Goal: Task Accomplishment & Management: Use online tool/utility

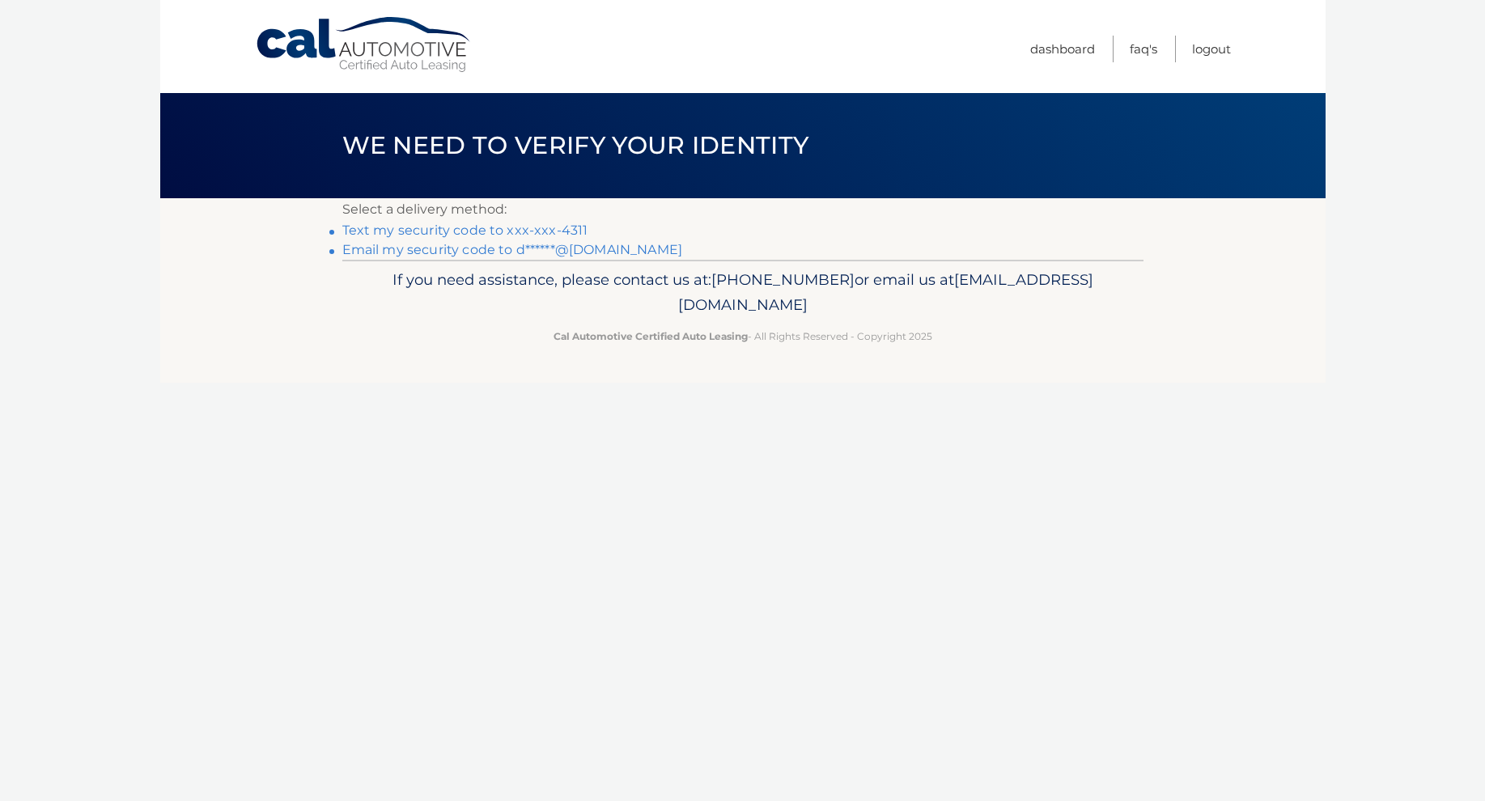
click at [530, 230] on link "Text my security code to xxx-xxx-4311" at bounding box center [465, 229] width 246 height 15
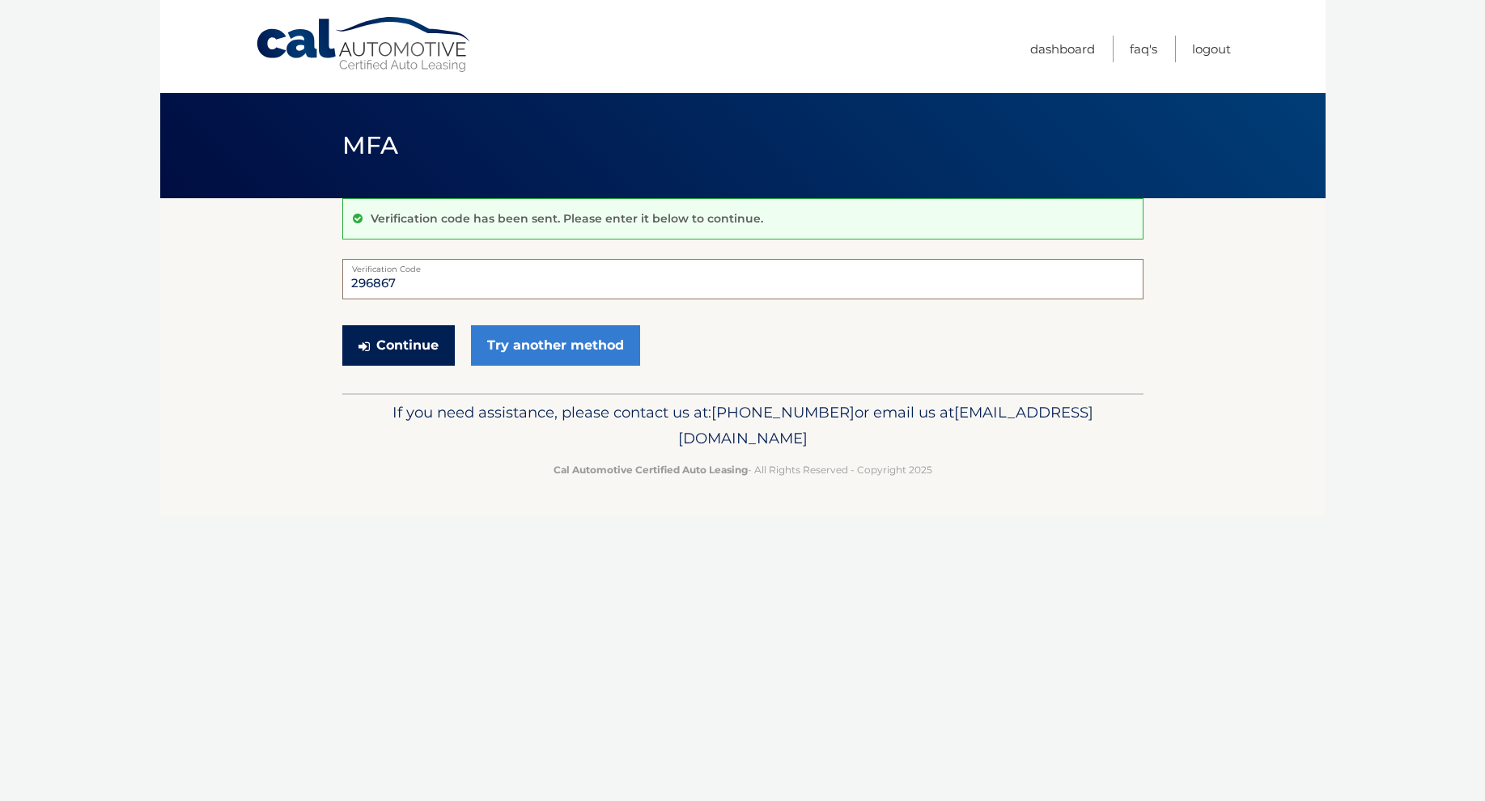
type input "296867"
click at [400, 346] on button "Continue" at bounding box center [398, 345] width 112 height 40
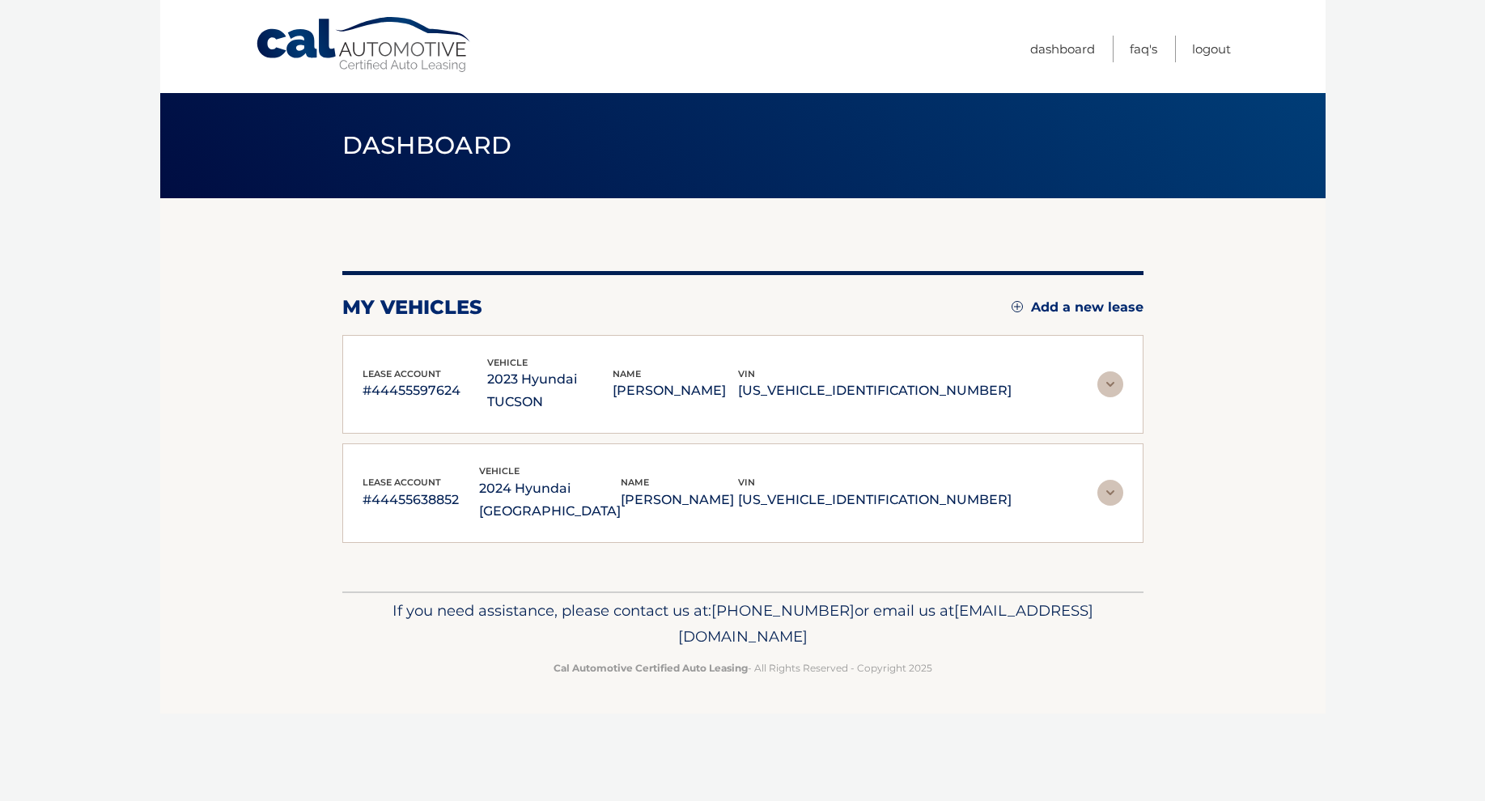
click at [1112, 371] on img at bounding box center [1110, 384] width 26 height 26
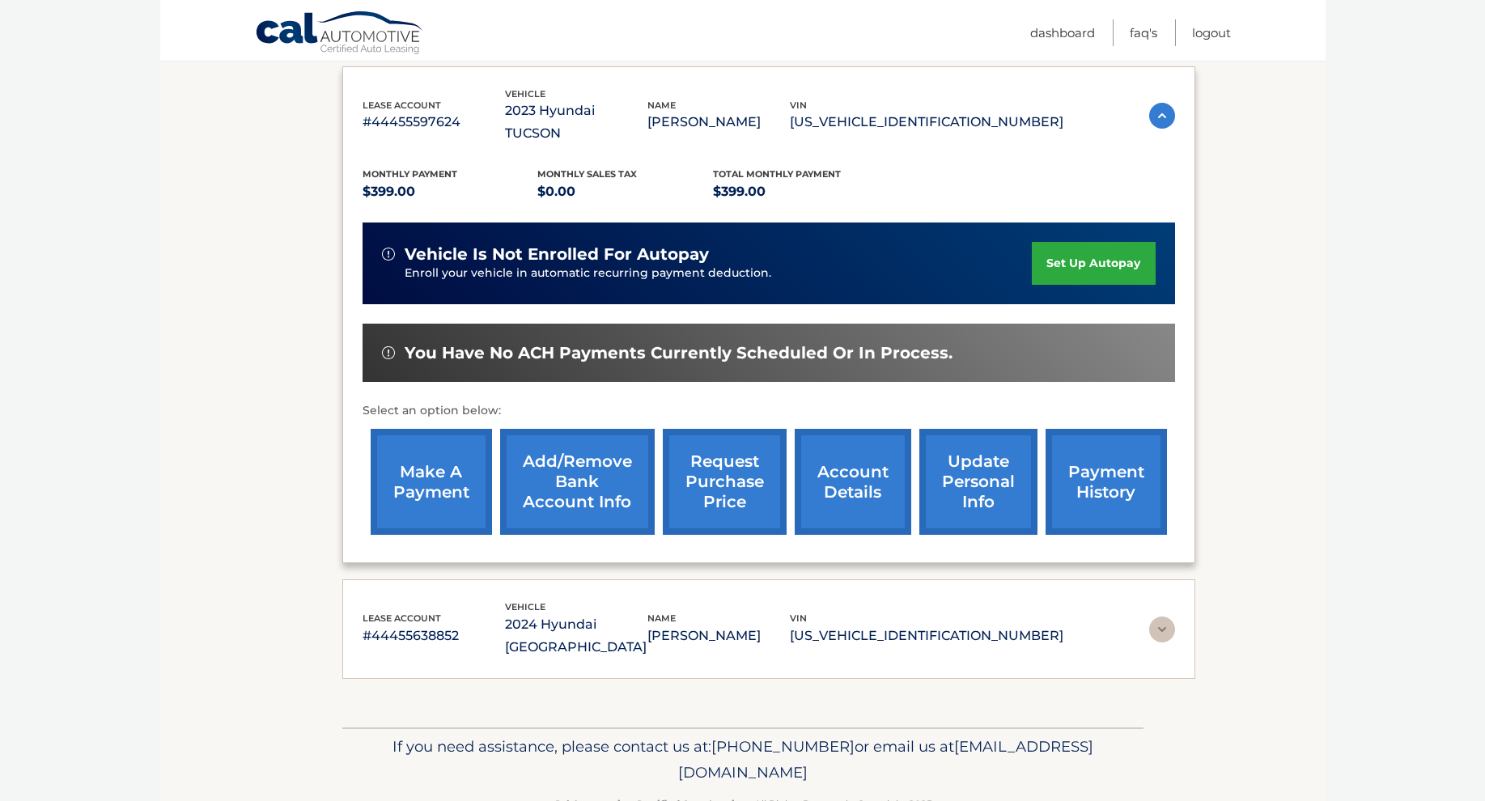
scroll to position [268, 0]
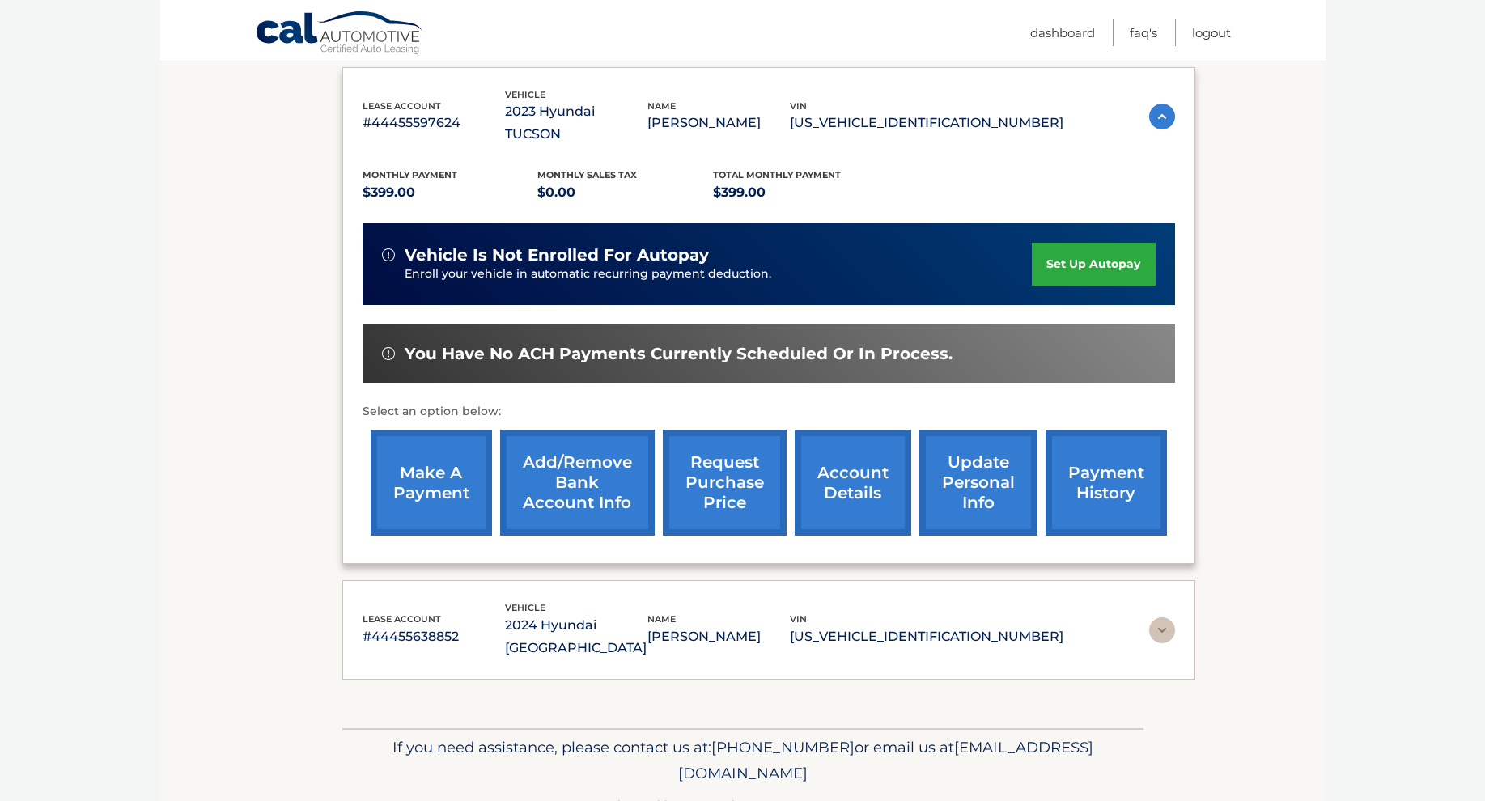
click at [432, 434] on link "make a payment" at bounding box center [431, 483] width 121 height 106
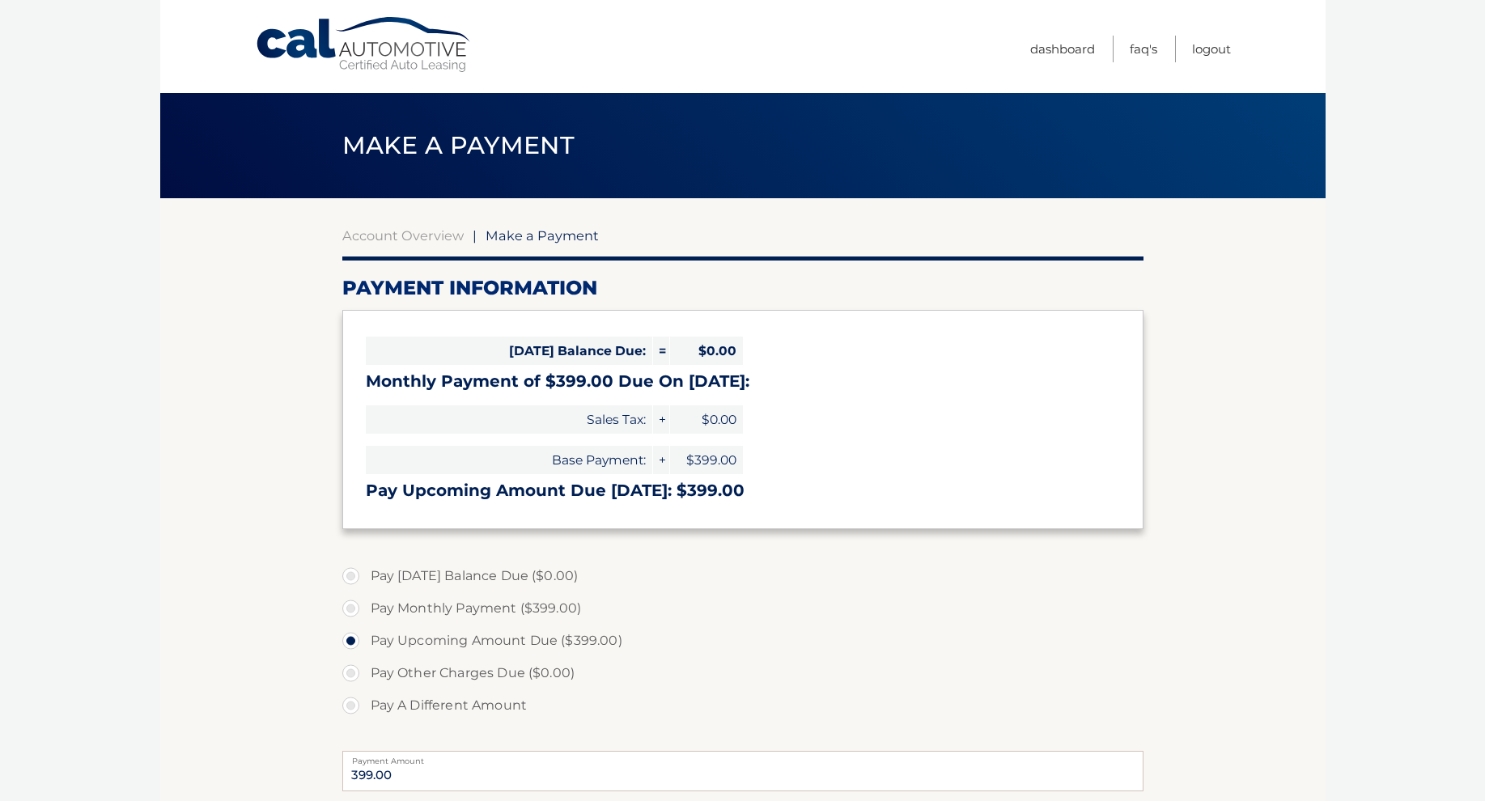
select select "ZTE2MDJmMDAtNmUxNi00ZWRiLWJjMGEtOTg1NGZlNjE4MmZm"
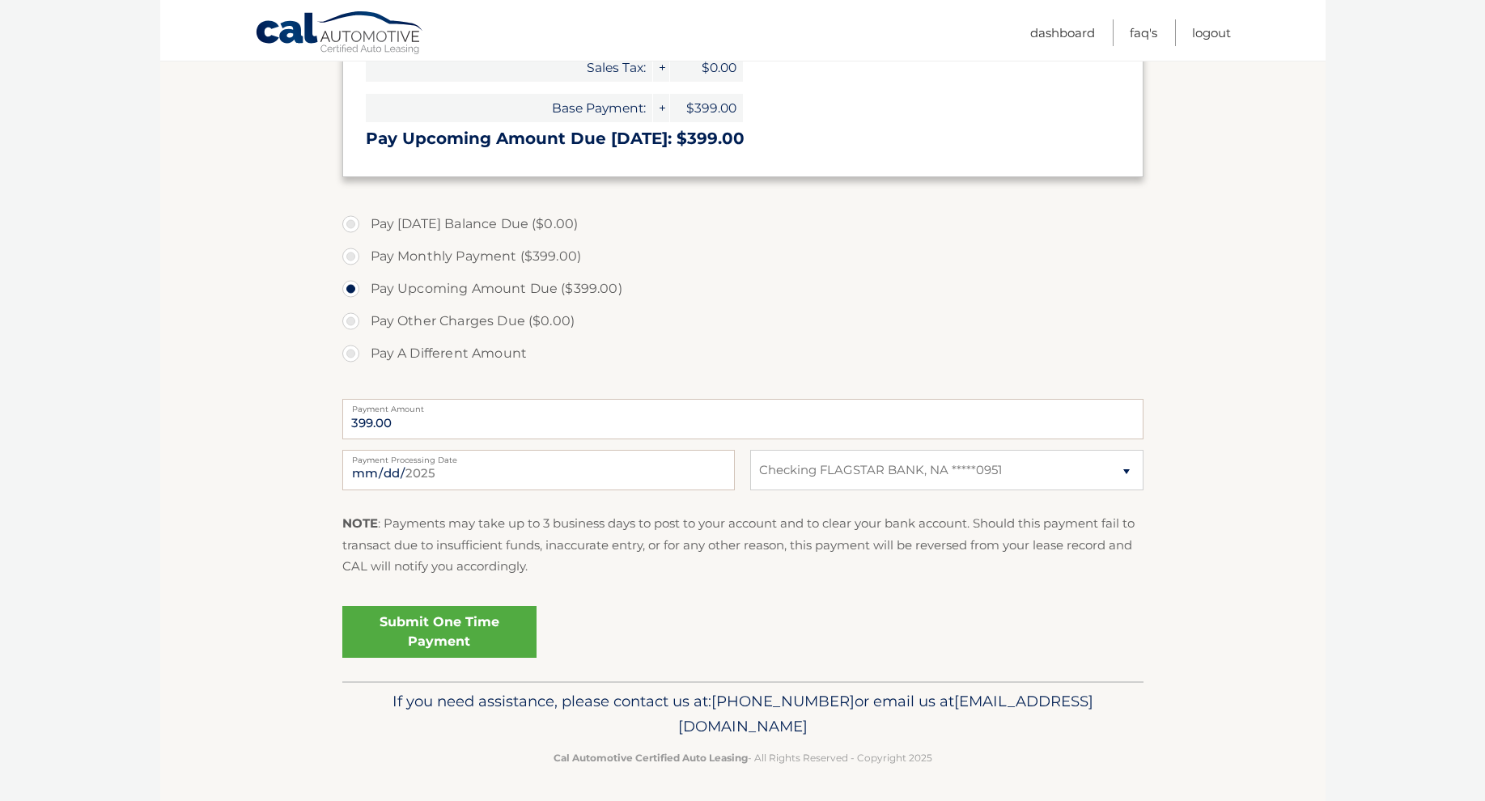
scroll to position [351, 0]
click at [444, 629] on link "Submit One Time Payment" at bounding box center [439, 633] width 194 height 52
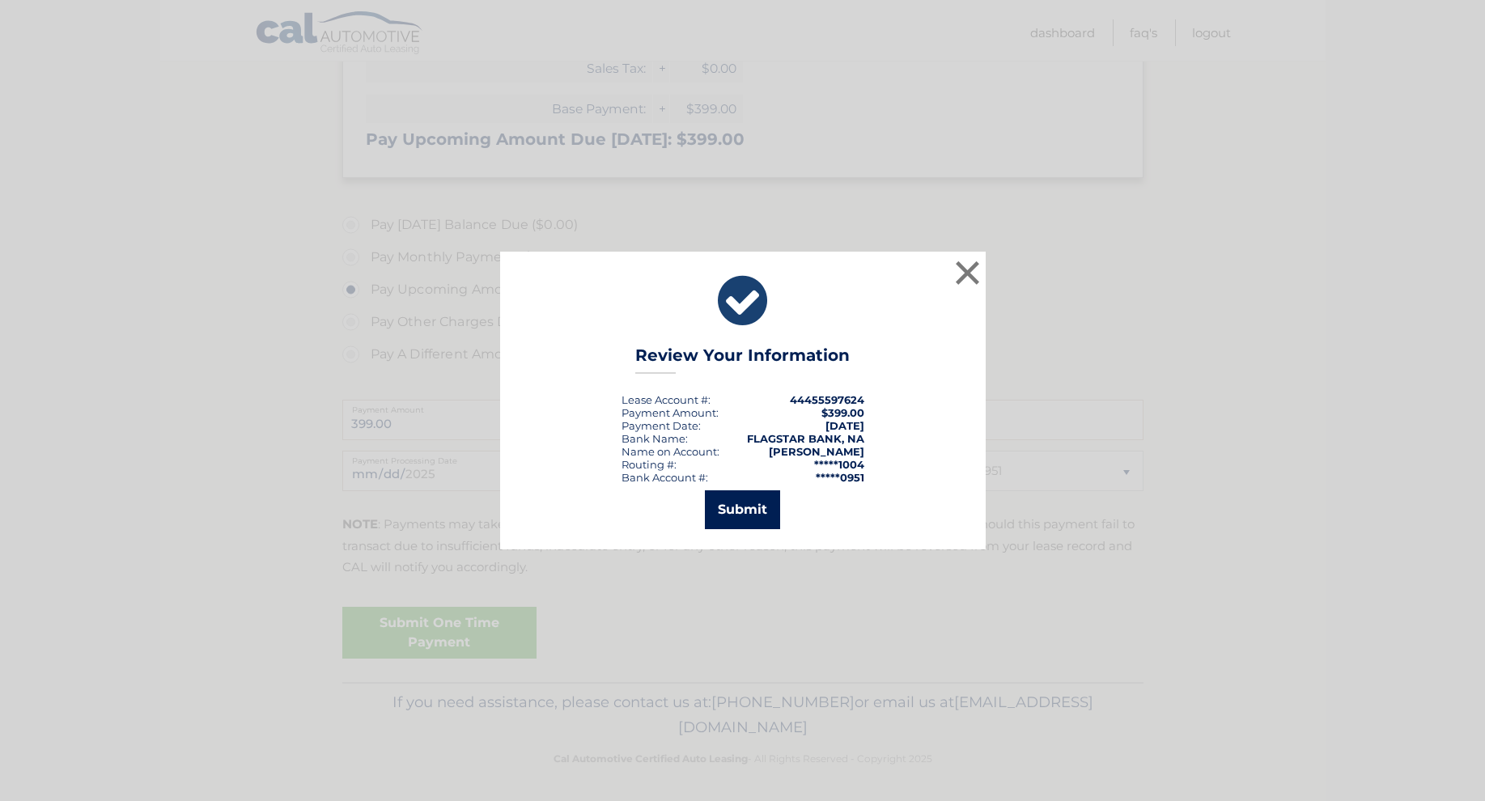
click at [748, 503] on button "Submit" at bounding box center [742, 509] width 75 height 39
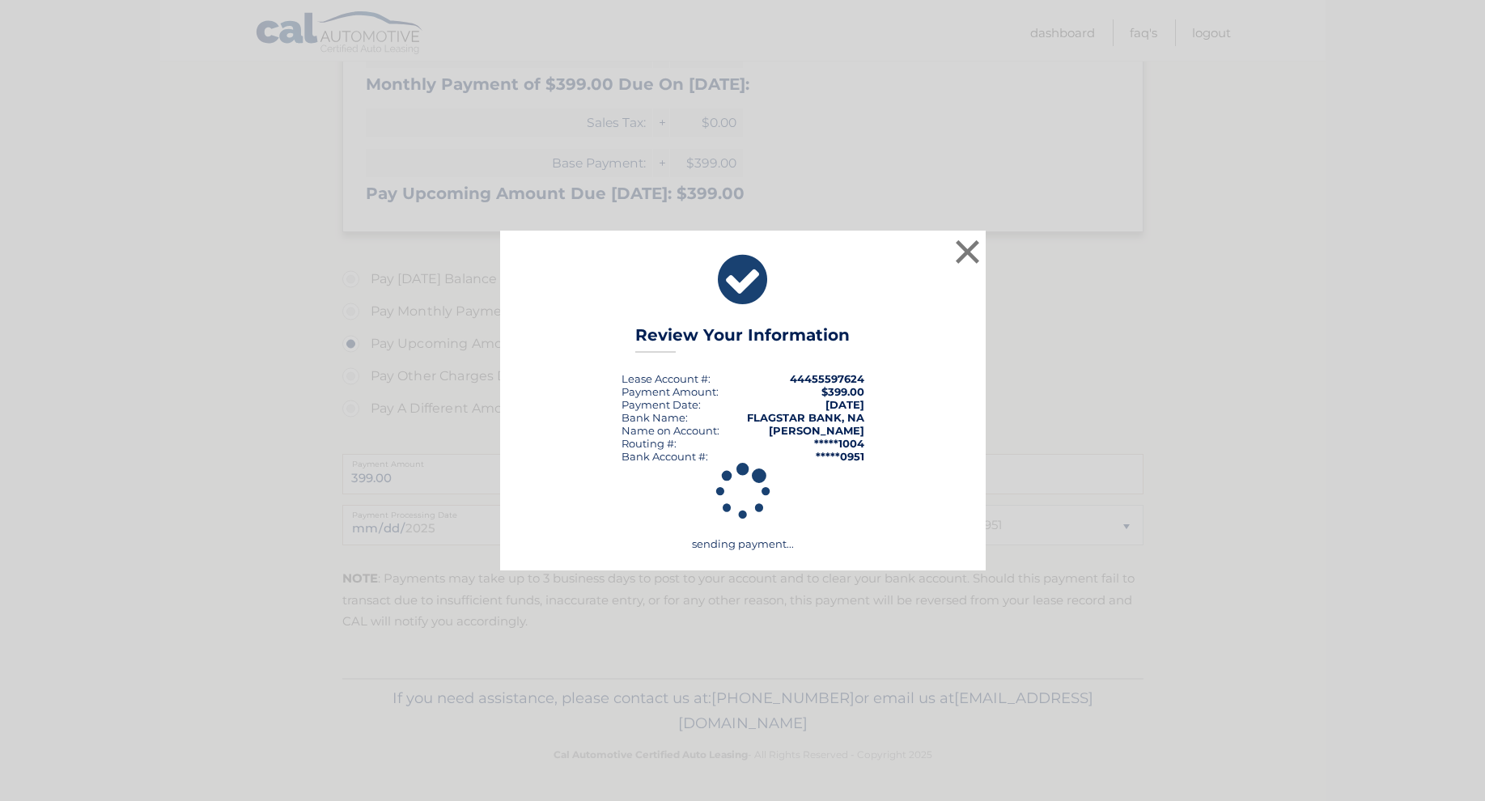
scroll to position [293, 0]
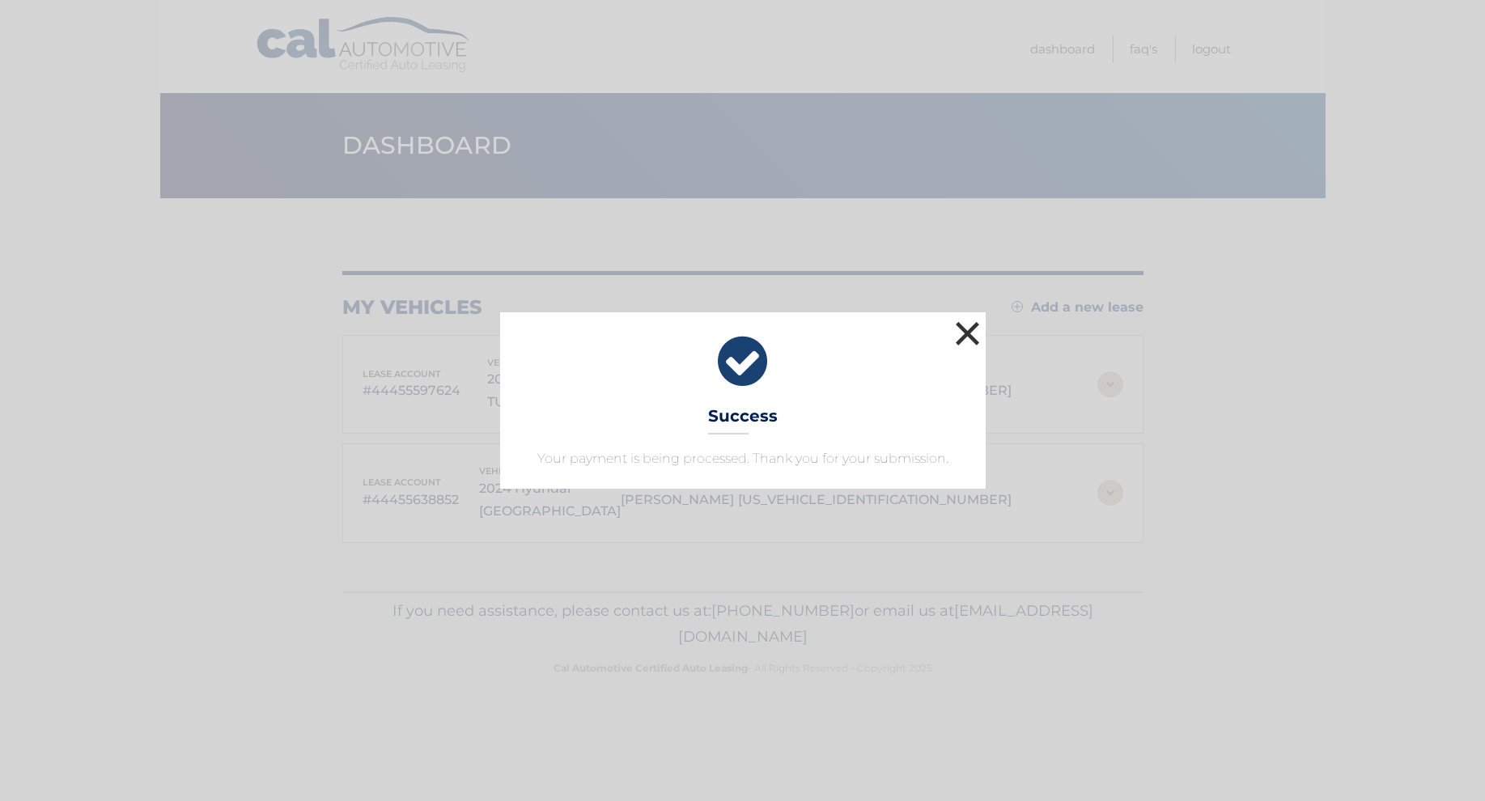
click at [974, 324] on button "×" at bounding box center [967, 333] width 32 height 32
